Goal: Information Seeking & Learning: Learn about a topic

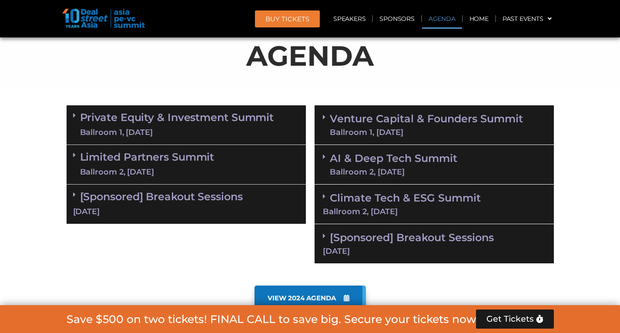
scroll to position [527, 0]
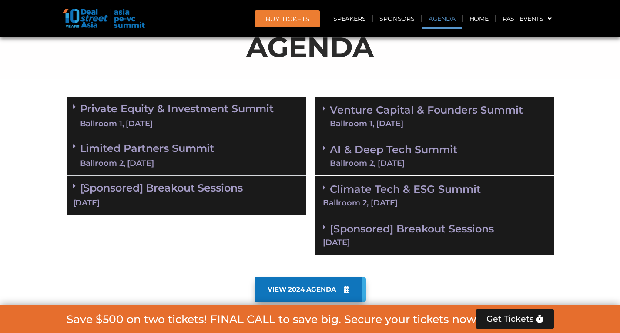
click at [189, 122] on div "Ballroom 1, [DATE]" at bounding box center [177, 123] width 194 height 11
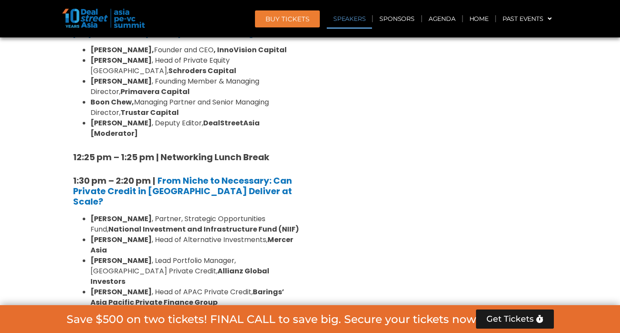
scroll to position [1125, 0]
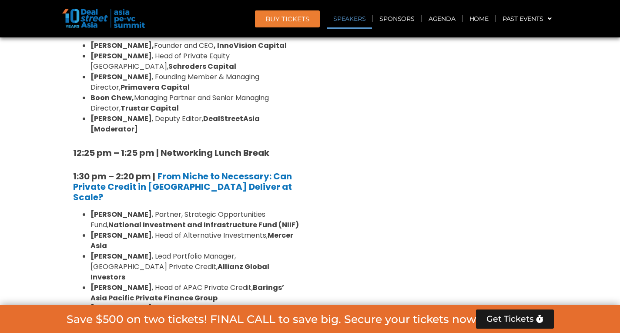
click at [192, 314] on li "[PERSON_NAME] , Deputy Editor ([GEOGRAPHIC_DATA]), DealStreetAsia [Moderator]" at bounding box center [195, 324] width 209 height 21
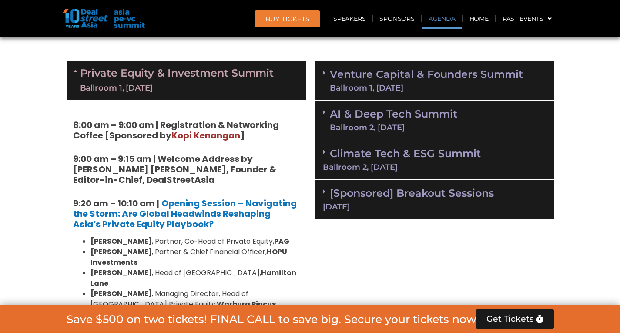
scroll to position [503, 0]
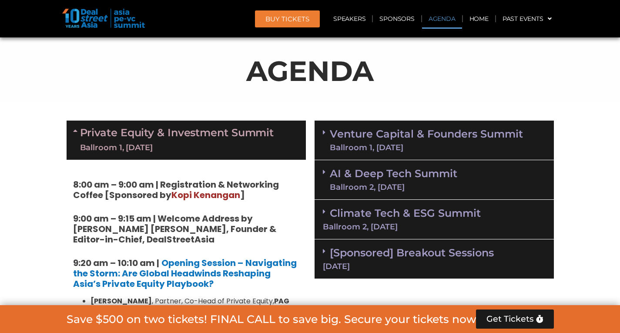
click at [382, 136] on link "Venture Capital & Founders​ Summit Ballroom 1, [DATE]" at bounding box center [426, 140] width 193 height 23
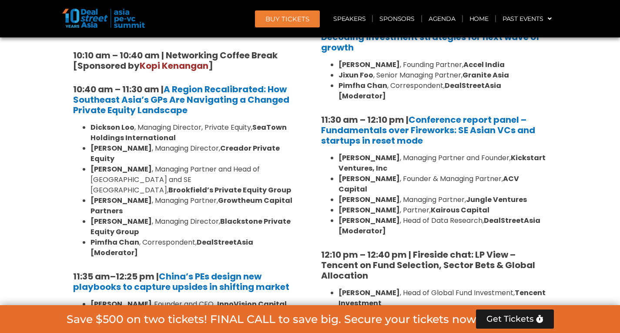
scroll to position [868, 0]
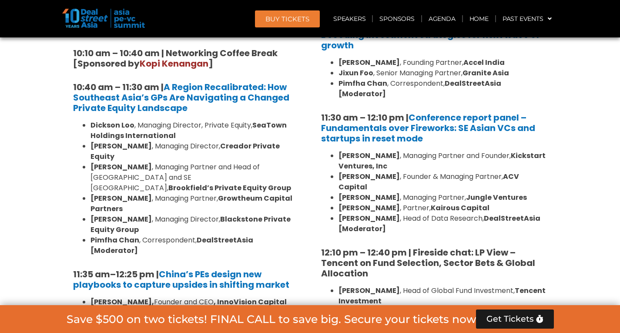
click at [420, 172] on li "[PERSON_NAME] , Founder & Managing Partner, ACV Capital" at bounding box center [443, 182] width 209 height 21
click at [421, 192] on li "[PERSON_NAME] , Managing Partner, Jungle Ventures" at bounding box center [443, 197] width 209 height 10
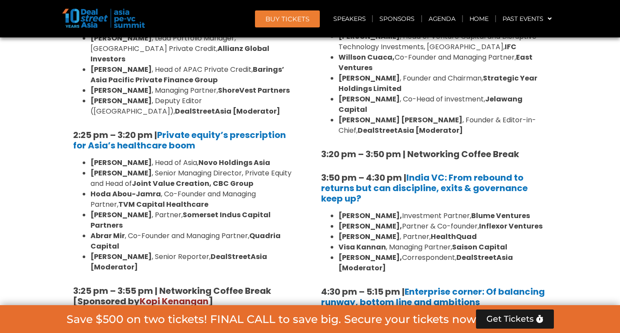
scroll to position [1346, 0]
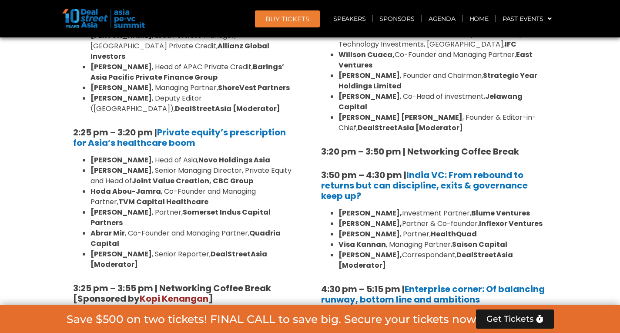
click at [418, 208] on li "[PERSON_NAME], Investment Partner, [PERSON_NAME] Ventures" at bounding box center [443, 213] width 209 height 10
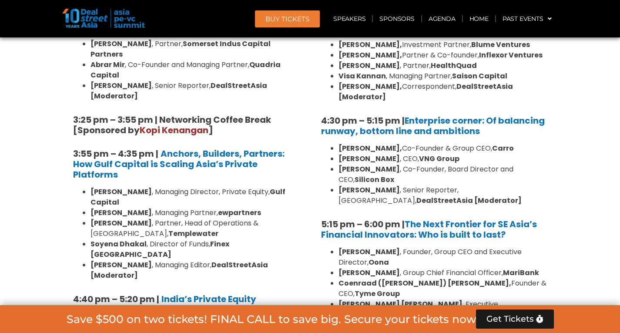
scroll to position [1515, 0]
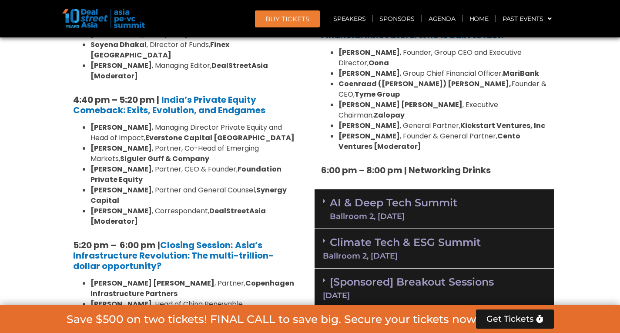
scroll to position [1716, 0]
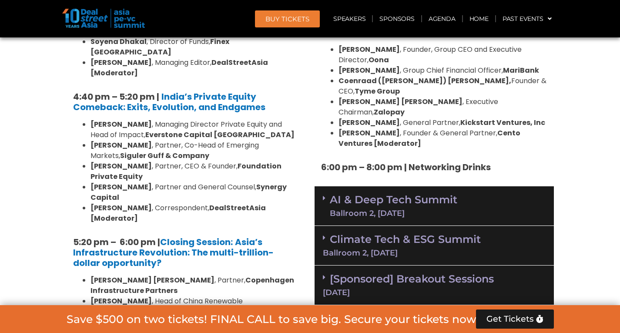
click at [434, 209] on div "Ballroom 2, [DATE]" at bounding box center [394, 213] width 128 height 8
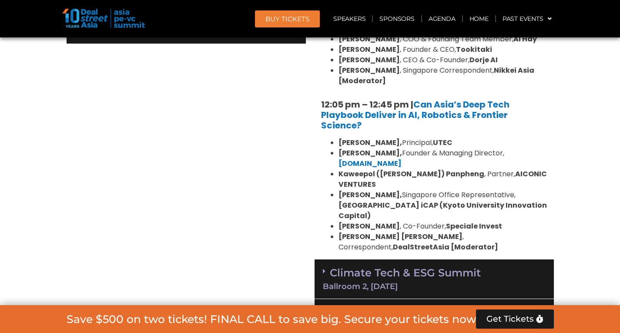
scroll to position [2129, 0]
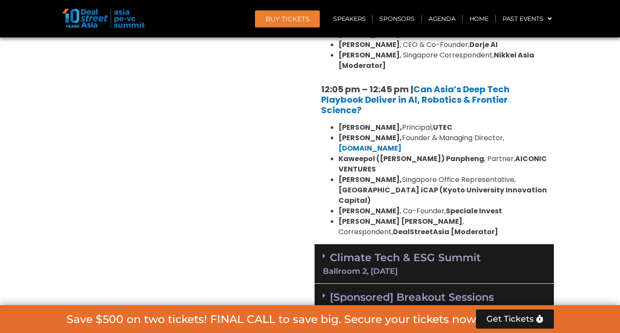
click at [411, 244] on div "Climate Tech & ESG Summit Ballroom 2, [DATE]" at bounding box center [434, 264] width 239 height 40
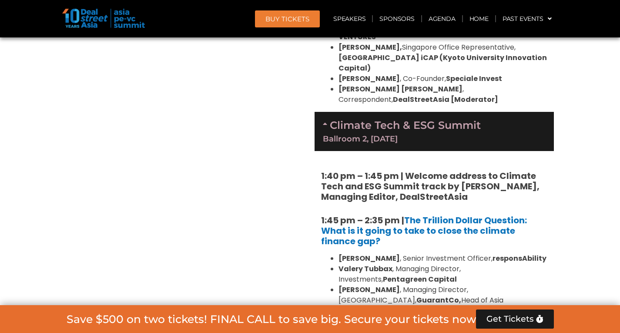
scroll to position [2265, 0]
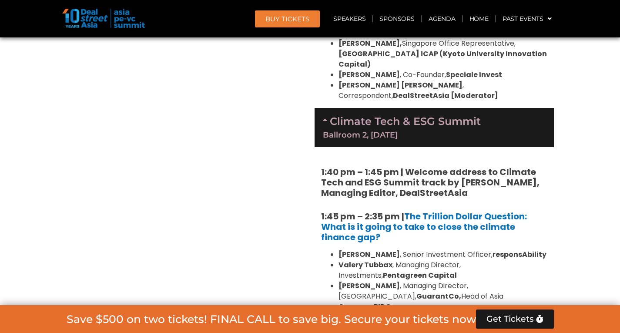
click at [422, 260] on li "[PERSON_NAME] , Managing Director, Investments, Pentagreen Capital" at bounding box center [443, 270] width 209 height 21
click at [423, 281] on li "[PERSON_NAME] , Managing Director, [GEOGRAPHIC_DATA], GuarantCo, Head of Asia C…" at bounding box center [443, 296] width 209 height 31
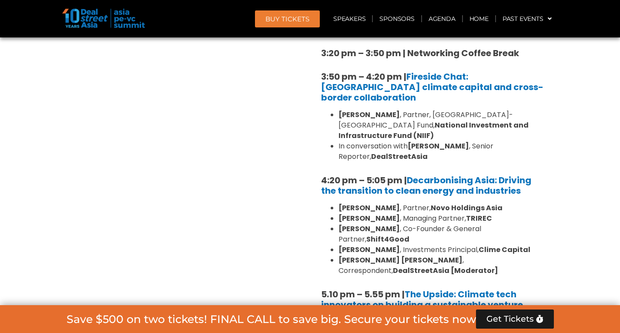
scroll to position [2742, 0]
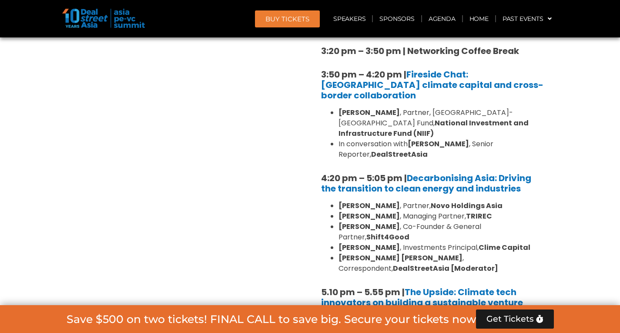
drag, startPoint x: 414, startPoint y: 178, endPoint x: 429, endPoint y: 248, distance: 71.6
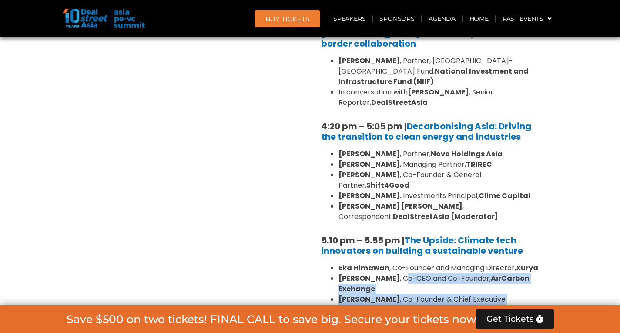
scroll to position [2726, 0]
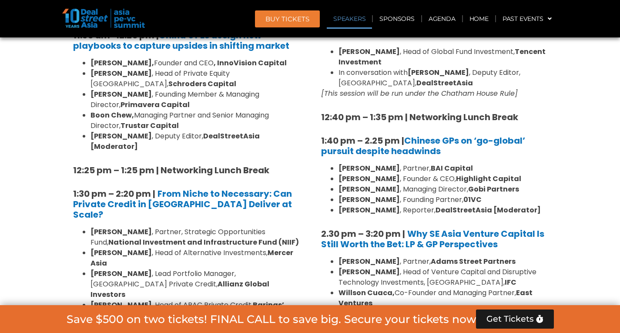
scroll to position [1067, 0]
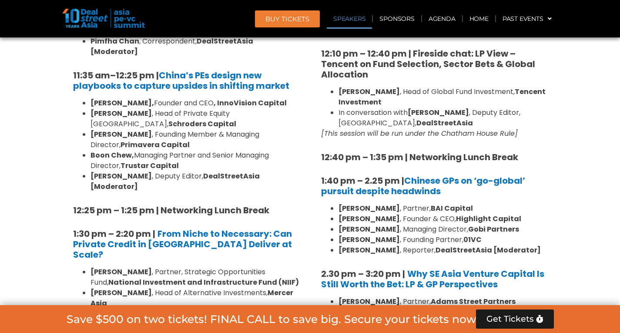
click at [413, 214] on li "[PERSON_NAME] , Founder & CEO, Highlight Capital" at bounding box center [443, 219] width 209 height 10
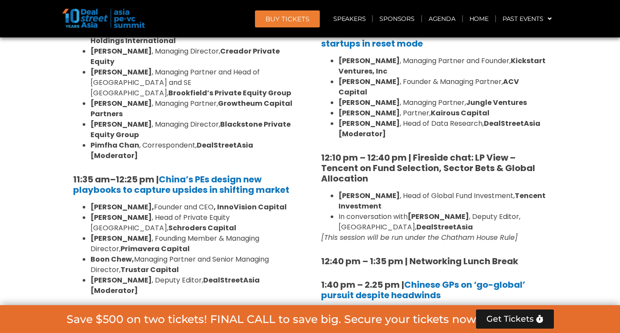
scroll to position [849, 0]
